Goal: Task Accomplishment & Management: Manage account settings

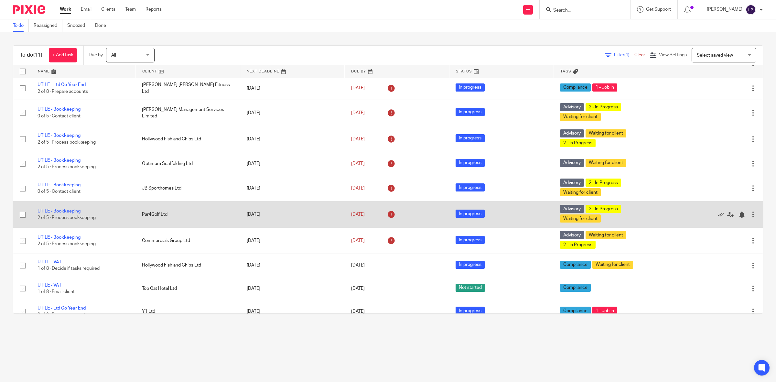
scroll to position [38, 0]
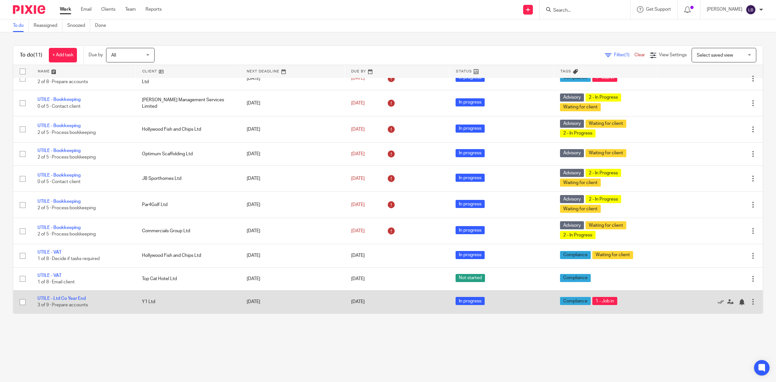
drag, startPoint x: 74, startPoint y: 298, endPoint x: 75, endPoint y: 295, distance: 3.3
click at [74, 298] on link "UTILE - Ltd Co Year End" at bounding box center [62, 298] width 48 height 5
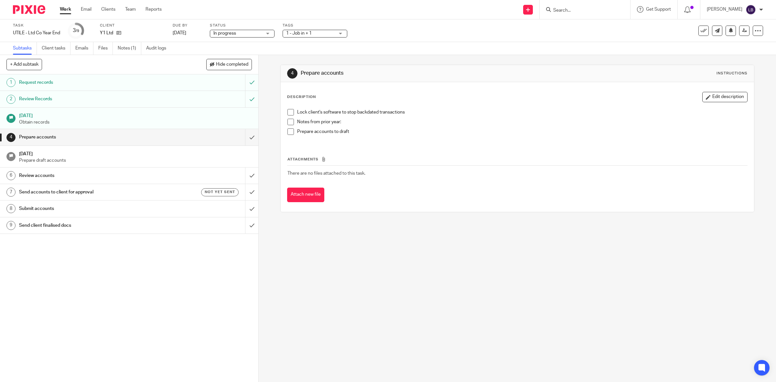
click at [64, 9] on link "Work" at bounding box center [65, 9] width 11 height 6
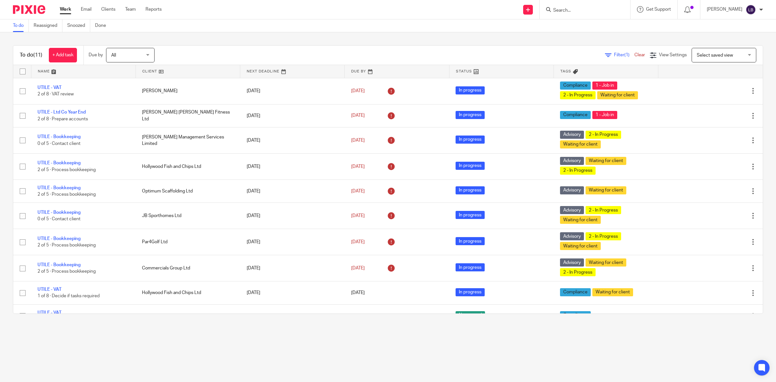
click at [614, 53] on span "Filter (1)" at bounding box center [624, 55] width 20 height 5
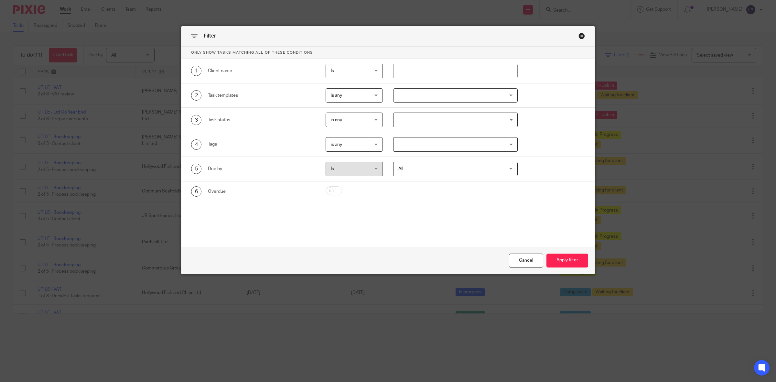
click at [579, 37] on div "Close this dialog window" at bounding box center [582, 36] width 6 height 6
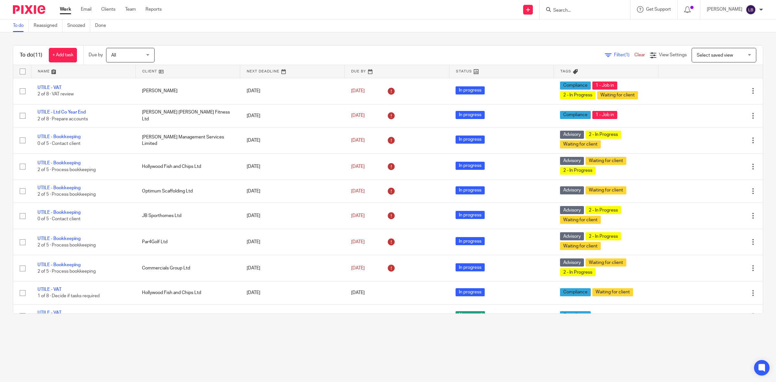
click at [635, 56] on link "Clear" at bounding box center [640, 55] width 11 height 5
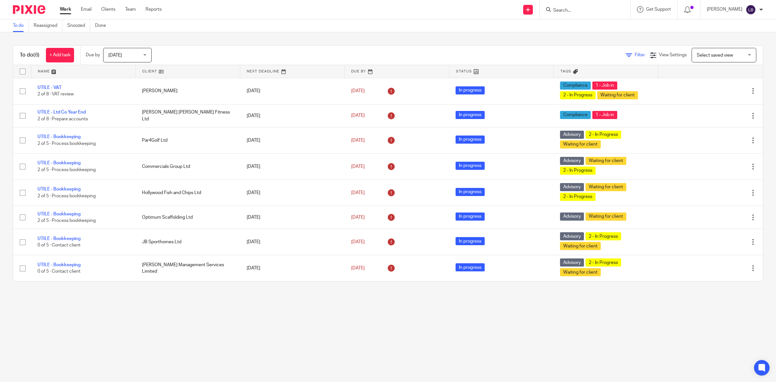
click at [626, 55] on link "Filter" at bounding box center [635, 55] width 19 height 5
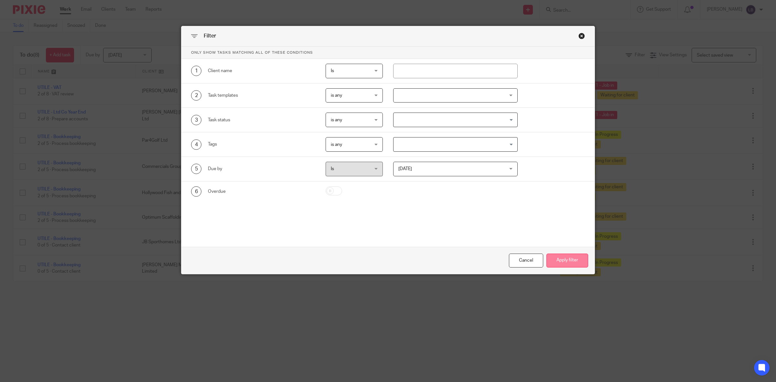
click at [566, 260] on button "Apply filter" at bounding box center [568, 261] width 42 height 14
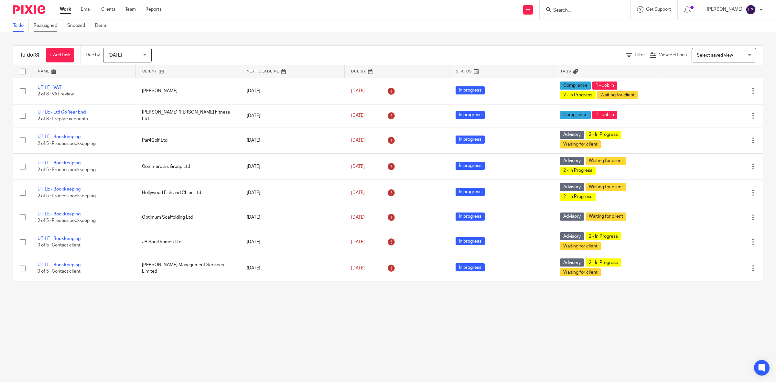
click at [54, 25] on link "Reassigned" at bounding box center [48, 25] width 29 height 13
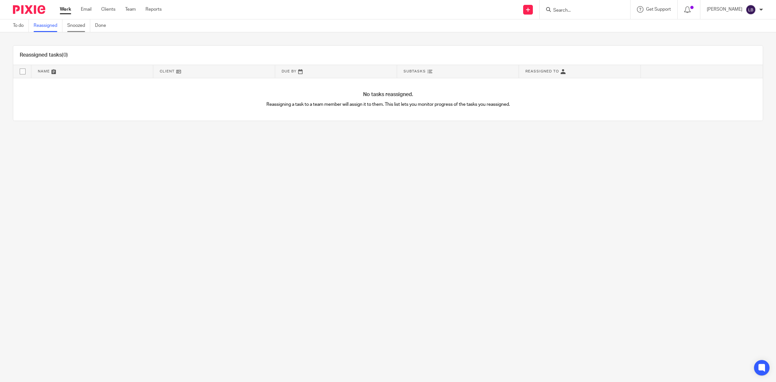
click at [75, 25] on link "Snoozed" at bounding box center [78, 25] width 23 height 13
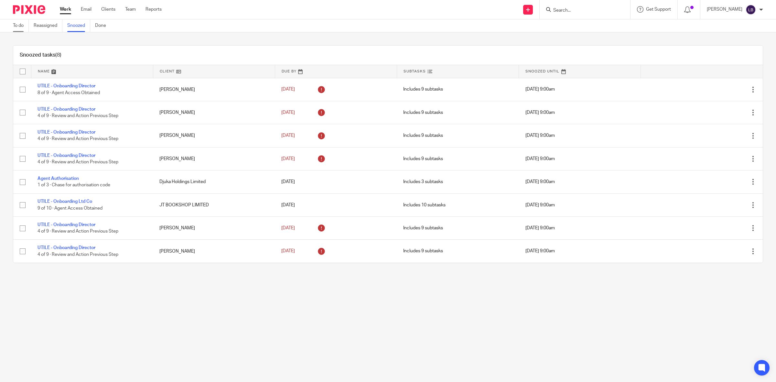
click at [16, 23] on link "To do" at bounding box center [21, 25] width 16 height 13
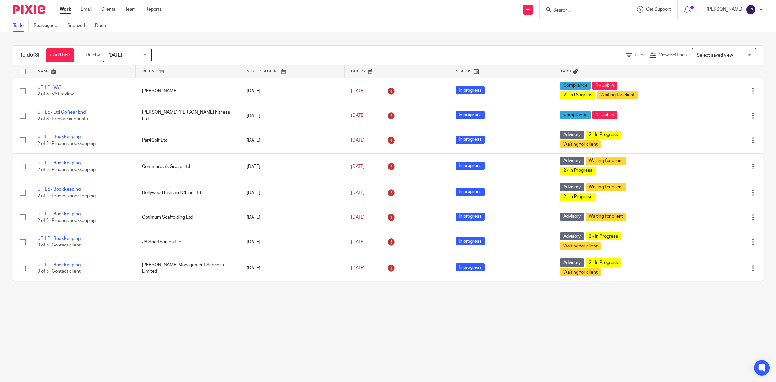
click at [736, 54] on div "Select saved view Select saved view" at bounding box center [724, 55] width 65 height 15
click at [650, 54] on icon at bounding box center [653, 55] width 6 height 6
click at [635, 54] on span "Filter" at bounding box center [640, 55] width 10 height 5
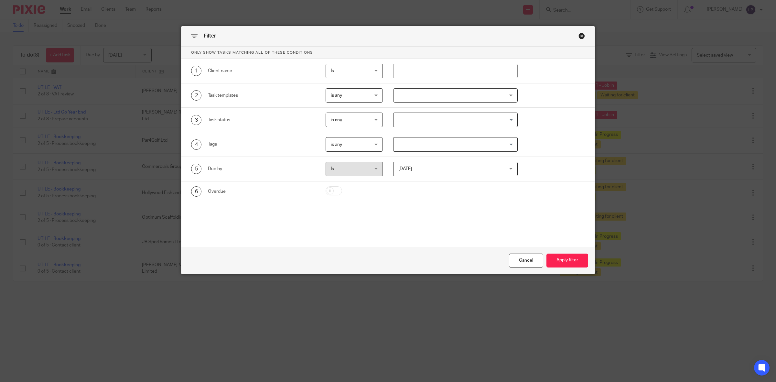
click at [371, 144] on div "is any is any" at bounding box center [354, 144] width 57 height 15
click at [372, 144] on div "is any is any" at bounding box center [354, 144] width 57 height 15
click at [403, 147] on input "Search for option" at bounding box center [454, 144] width 120 height 11
click at [349, 165] on span "Is" at bounding box center [351, 169] width 41 height 14
click at [506, 167] on div "Today Today" at bounding box center [455, 169] width 125 height 15
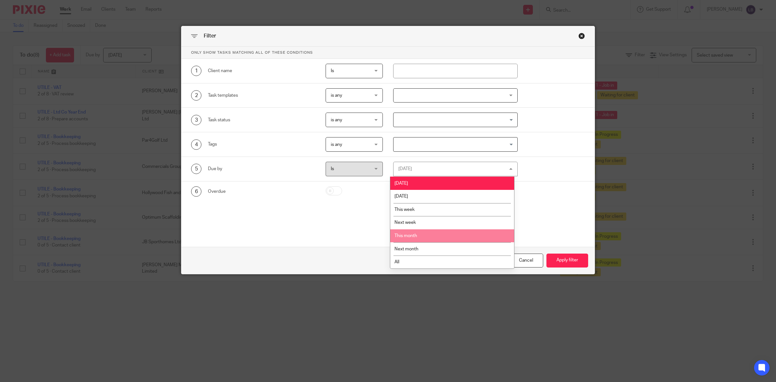
drag, startPoint x: 424, startPoint y: 235, endPoint x: 456, endPoint y: 240, distance: 32.8
click at [424, 234] on li "This month" at bounding box center [452, 235] width 124 height 13
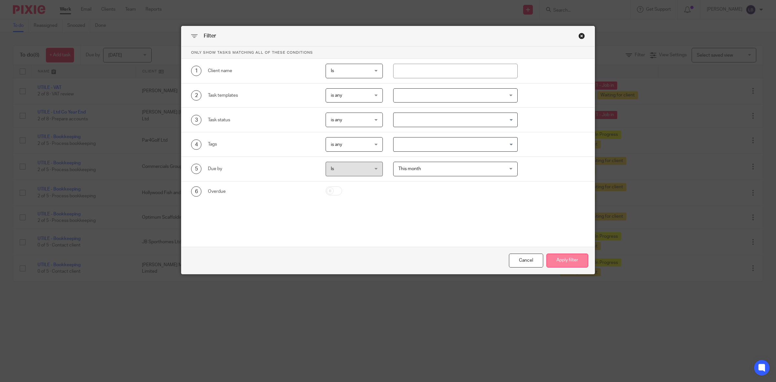
drag, startPoint x: 561, startPoint y: 259, endPoint x: 557, endPoint y: 254, distance: 6.2
click at [561, 256] on button "Apply filter" at bounding box center [568, 261] width 42 height 14
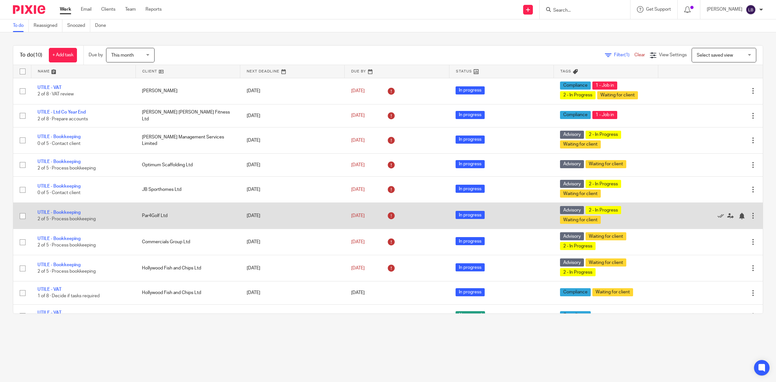
click at [214, 215] on td "Par4Golf Ltd" at bounding box center [188, 216] width 104 height 26
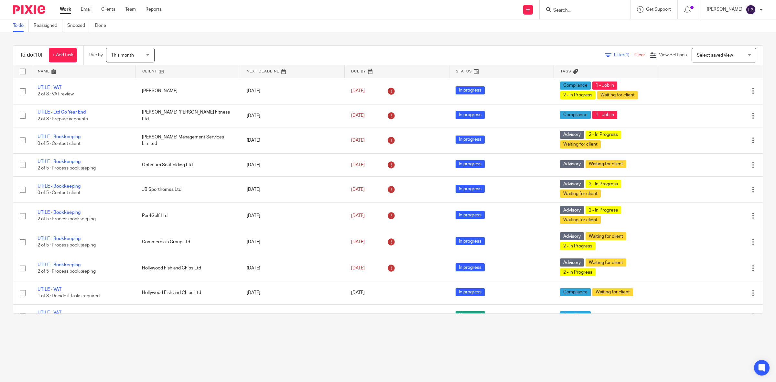
click at [146, 54] on span "This month" at bounding box center [128, 55] width 34 height 14
click at [116, 146] on span "All" at bounding box center [114, 148] width 5 height 5
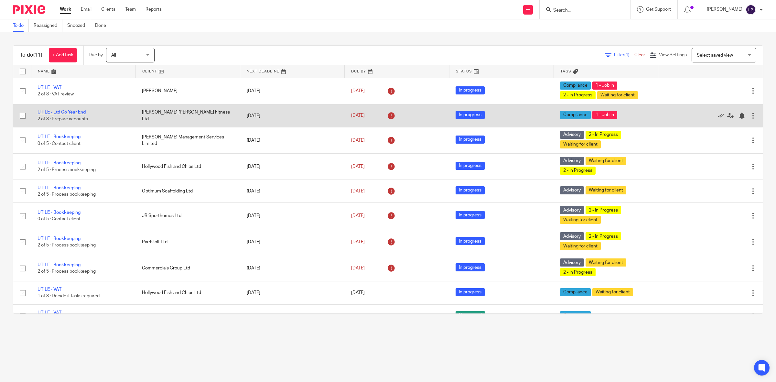
click at [83, 112] on link "UTILE - Ltd Co Year End" at bounding box center [62, 112] width 48 height 5
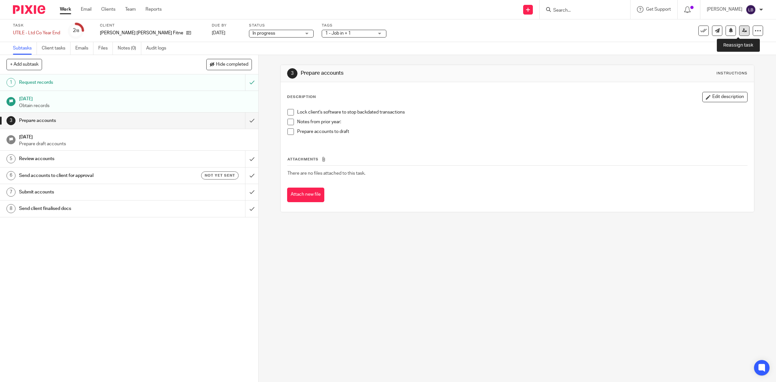
click at [742, 31] on icon at bounding box center [744, 30] width 5 height 5
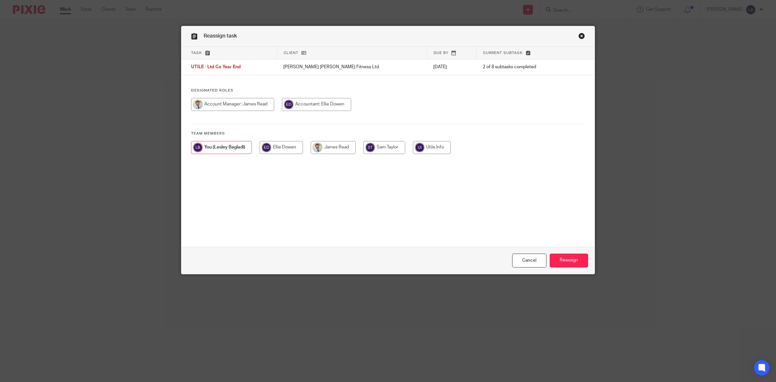
click at [282, 148] on input "radio" at bounding box center [281, 147] width 43 height 13
radio input "true"
click at [570, 258] on input "Reassign" at bounding box center [569, 261] width 38 height 14
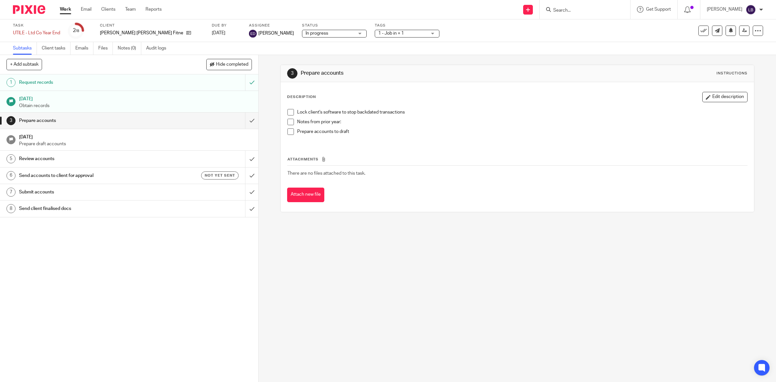
click at [67, 10] on link "Work" at bounding box center [65, 9] width 11 height 6
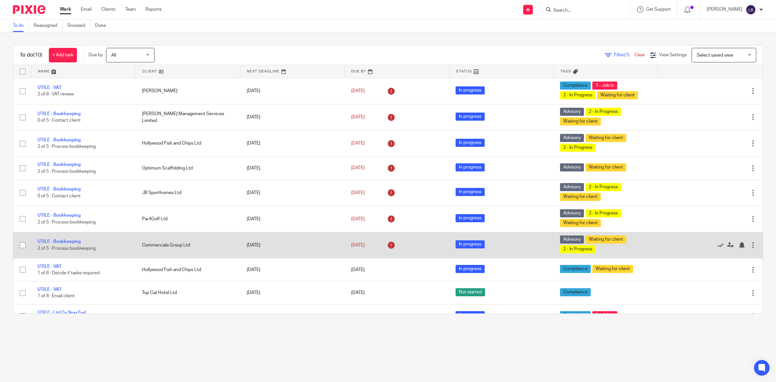
scroll to position [15, 0]
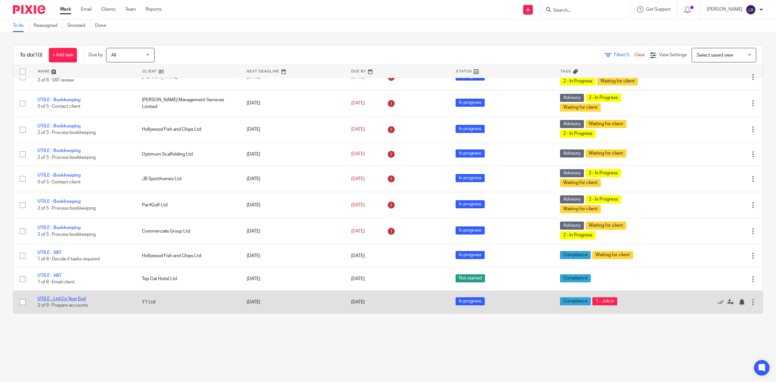
click at [77, 298] on link "UTILE - Ltd Co Year End" at bounding box center [62, 299] width 48 height 5
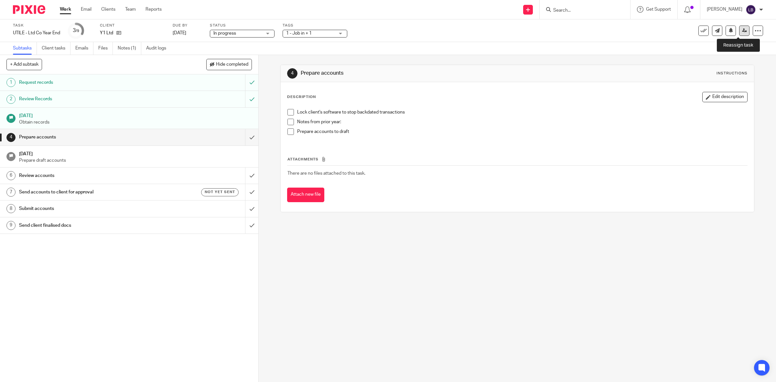
click at [742, 30] on icon at bounding box center [744, 30] width 5 height 5
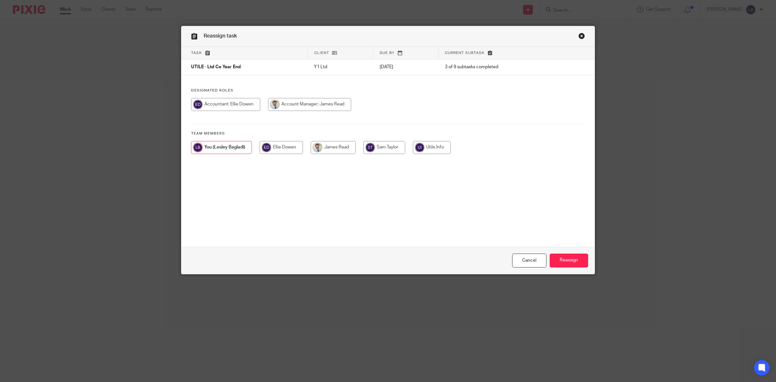
drag, startPoint x: 277, startPoint y: 148, endPoint x: 278, endPoint y: 163, distance: 15.0
click at [277, 148] on input "radio" at bounding box center [281, 147] width 43 height 13
radio input "true"
click at [565, 256] on input "Reassign" at bounding box center [569, 261] width 38 height 14
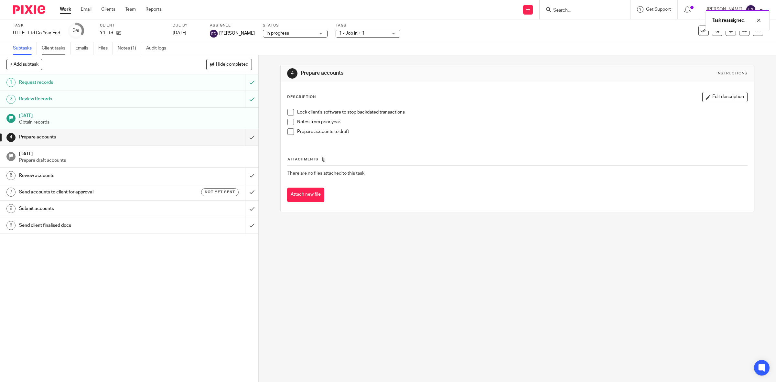
drag, startPoint x: 65, startPoint y: 9, endPoint x: 71, endPoint y: 44, distance: 35.4
click at [66, 10] on link "Work" at bounding box center [65, 9] width 11 height 6
